Goal: Information Seeking & Learning: Learn about a topic

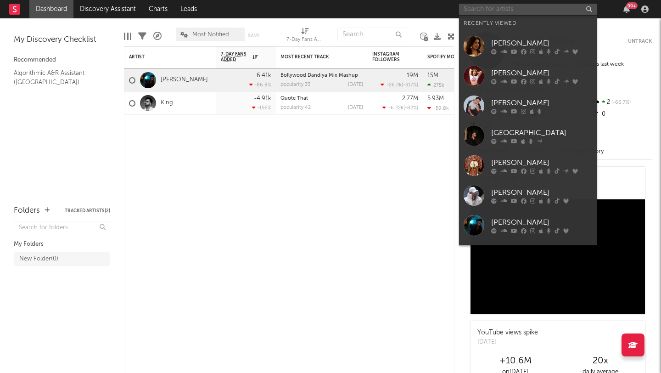
click at [522, 12] on input "text" at bounding box center [528, 9] width 138 height 11
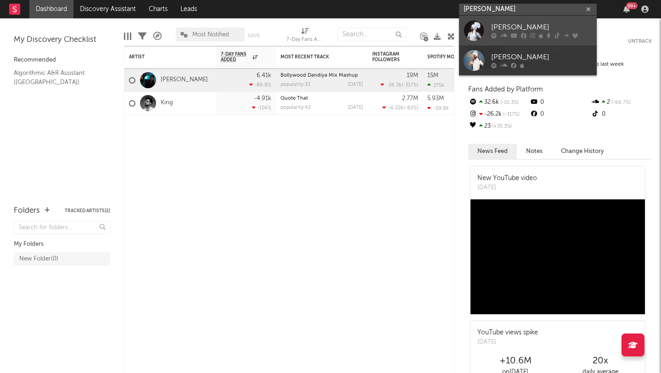
type input "[PERSON_NAME]"
click at [501, 27] on div "[PERSON_NAME]" at bounding box center [541, 27] width 101 height 11
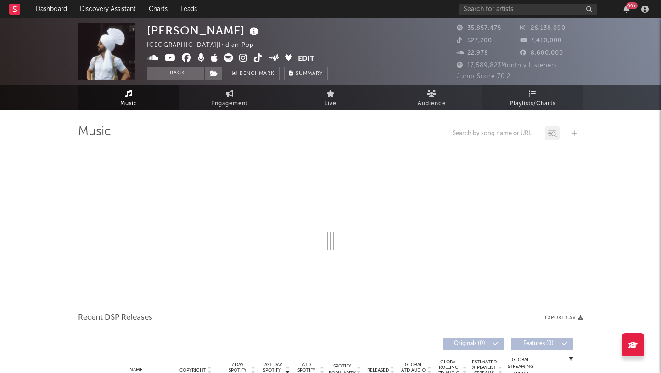
click at [532, 92] on icon at bounding box center [533, 93] width 8 height 7
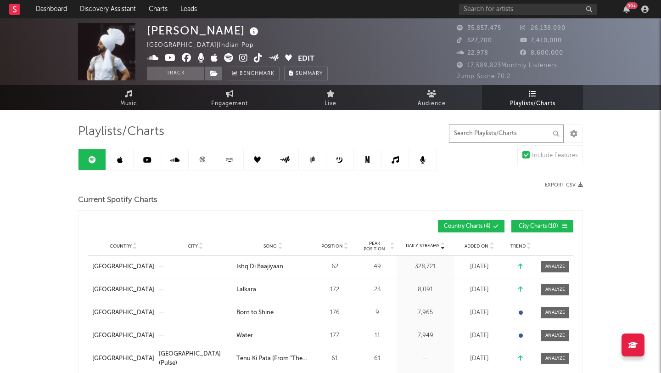
click at [499, 132] on input "text" at bounding box center [506, 133] width 115 height 18
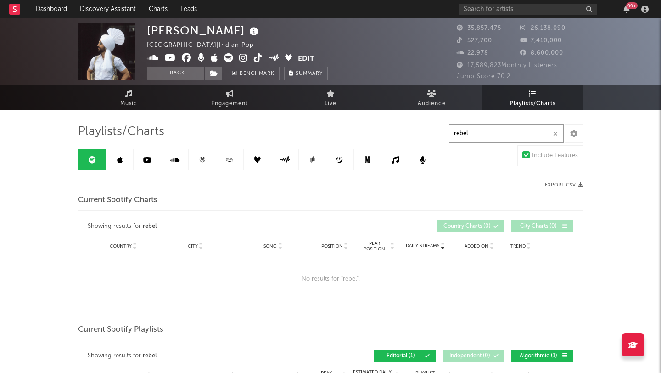
type input "rebel"
click at [117, 158] on icon at bounding box center [120, 159] width 6 height 7
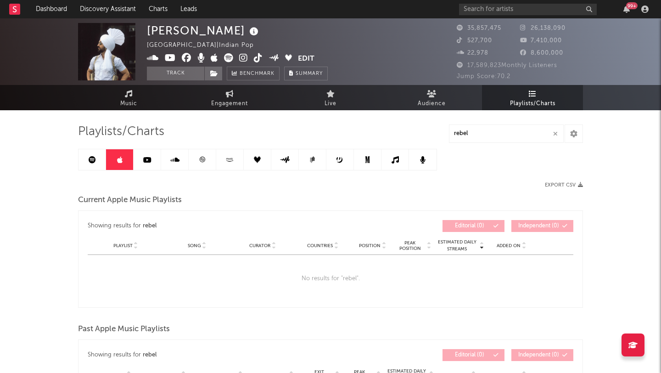
click at [96, 160] on link at bounding box center [92, 159] width 28 height 21
